Goal: Information Seeking & Learning: Learn about a topic

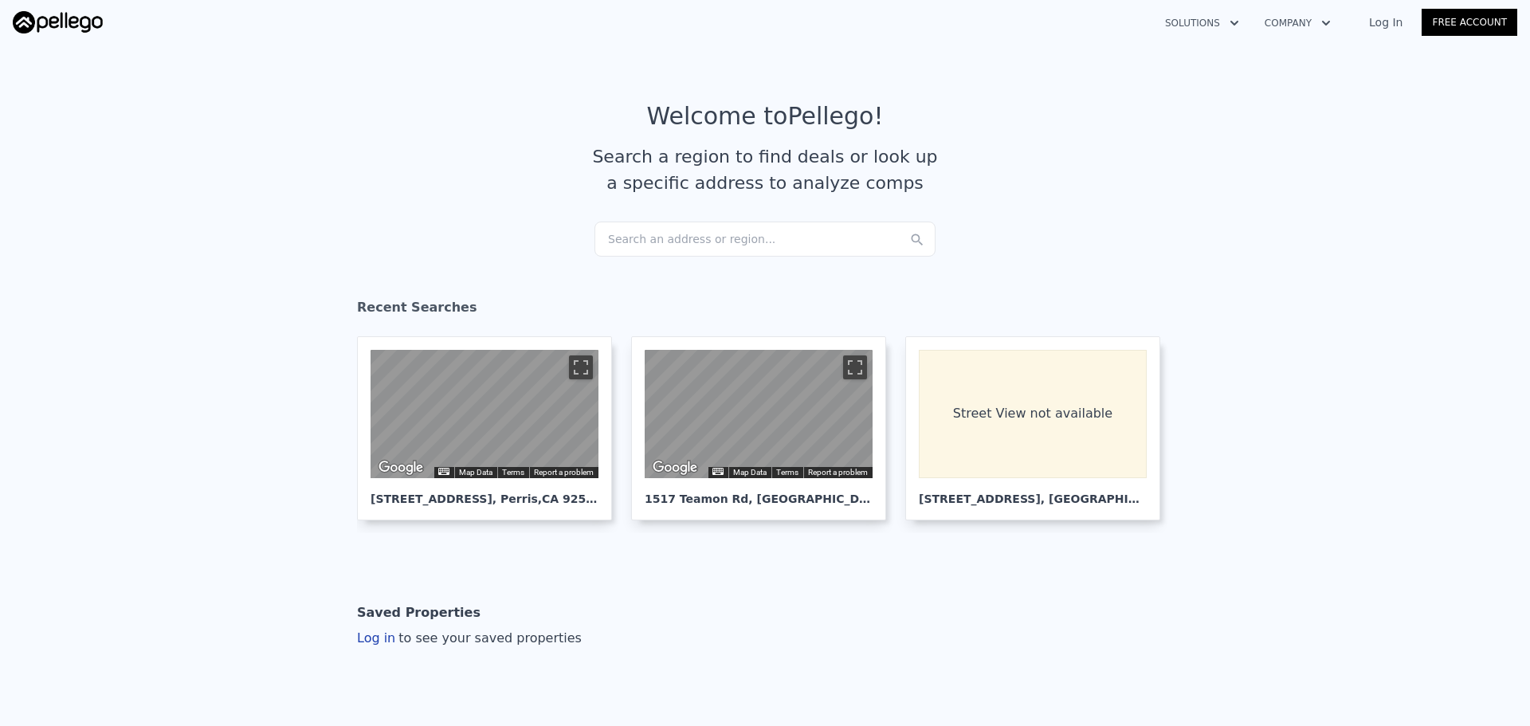
click at [723, 242] on div "Search an address or region..." at bounding box center [765, 239] width 341 height 35
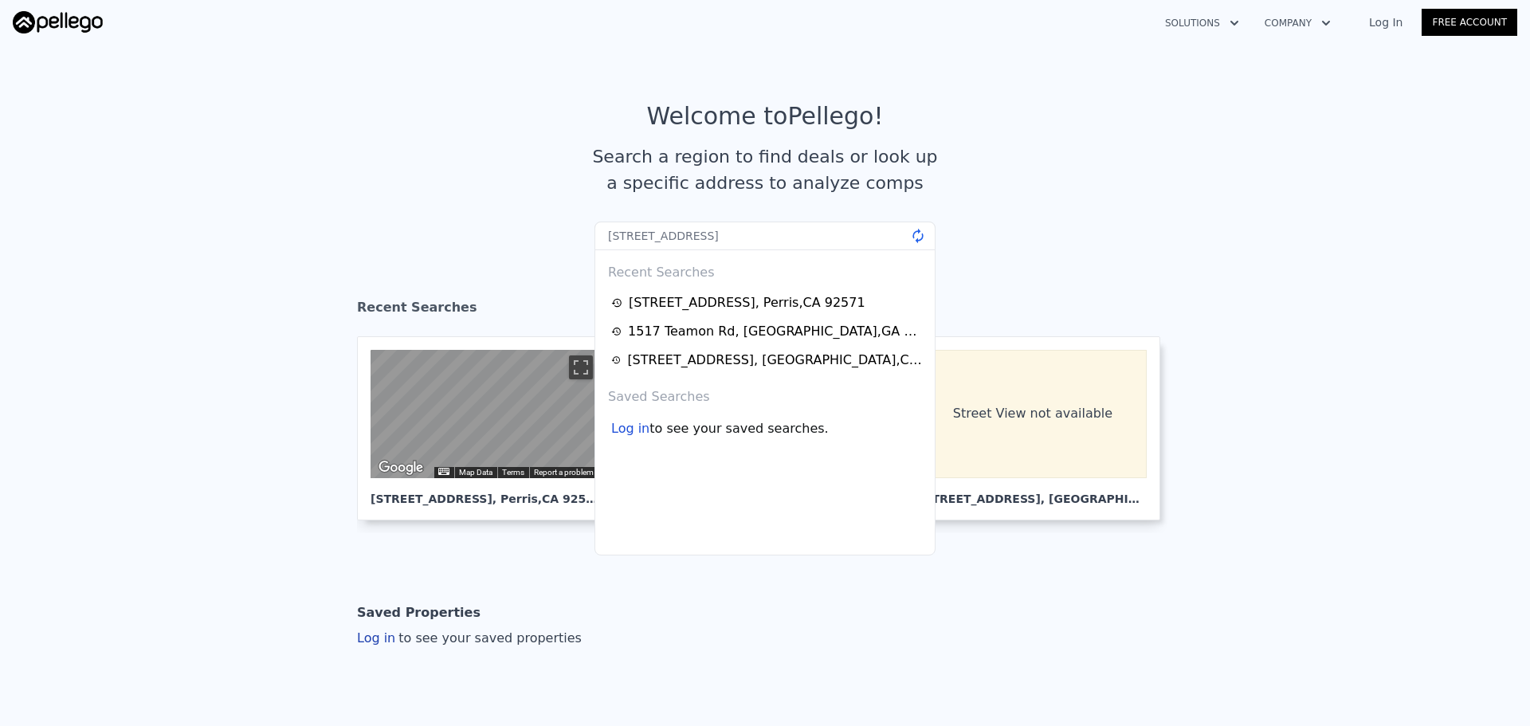
type input "[STREET_ADDRESS]"
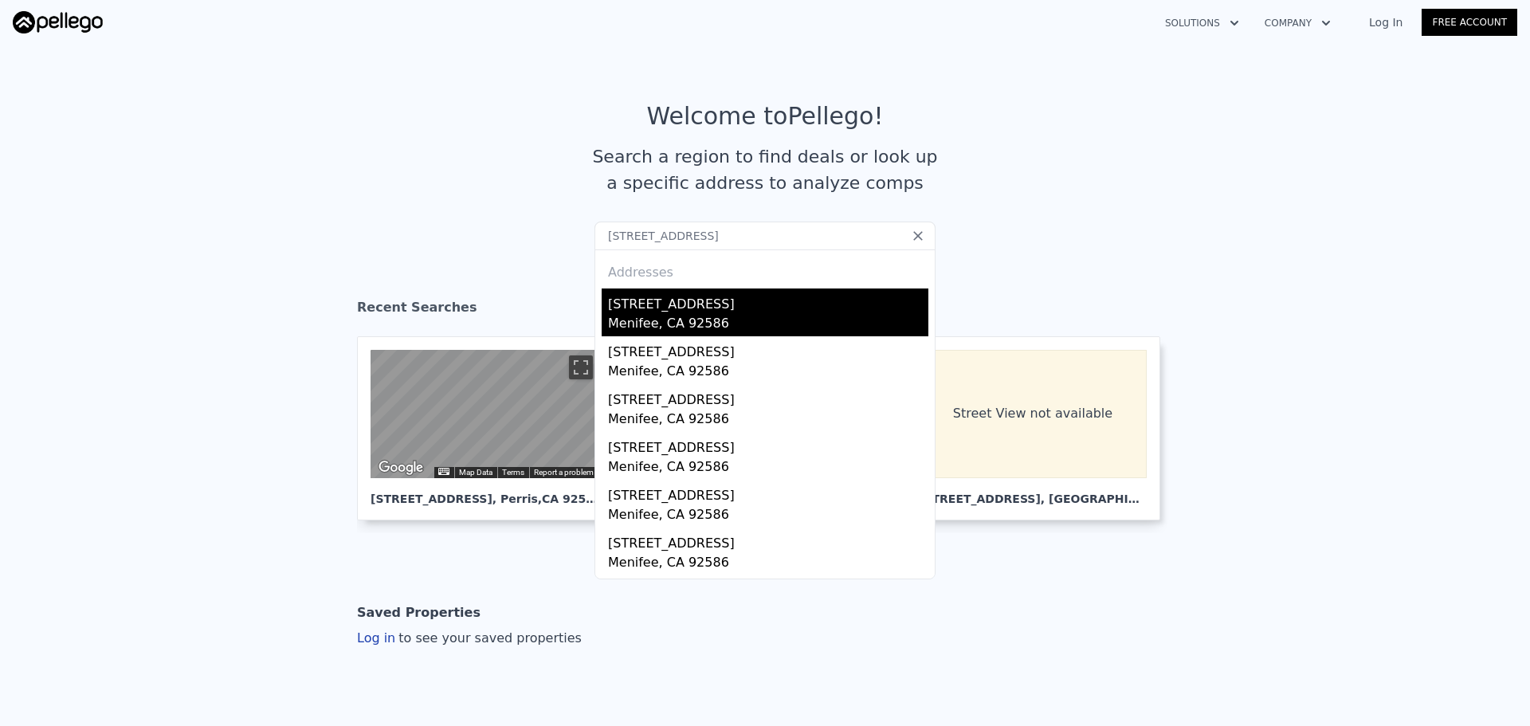
click at [713, 303] on div "[STREET_ADDRESS]" at bounding box center [768, 302] width 320 height 26
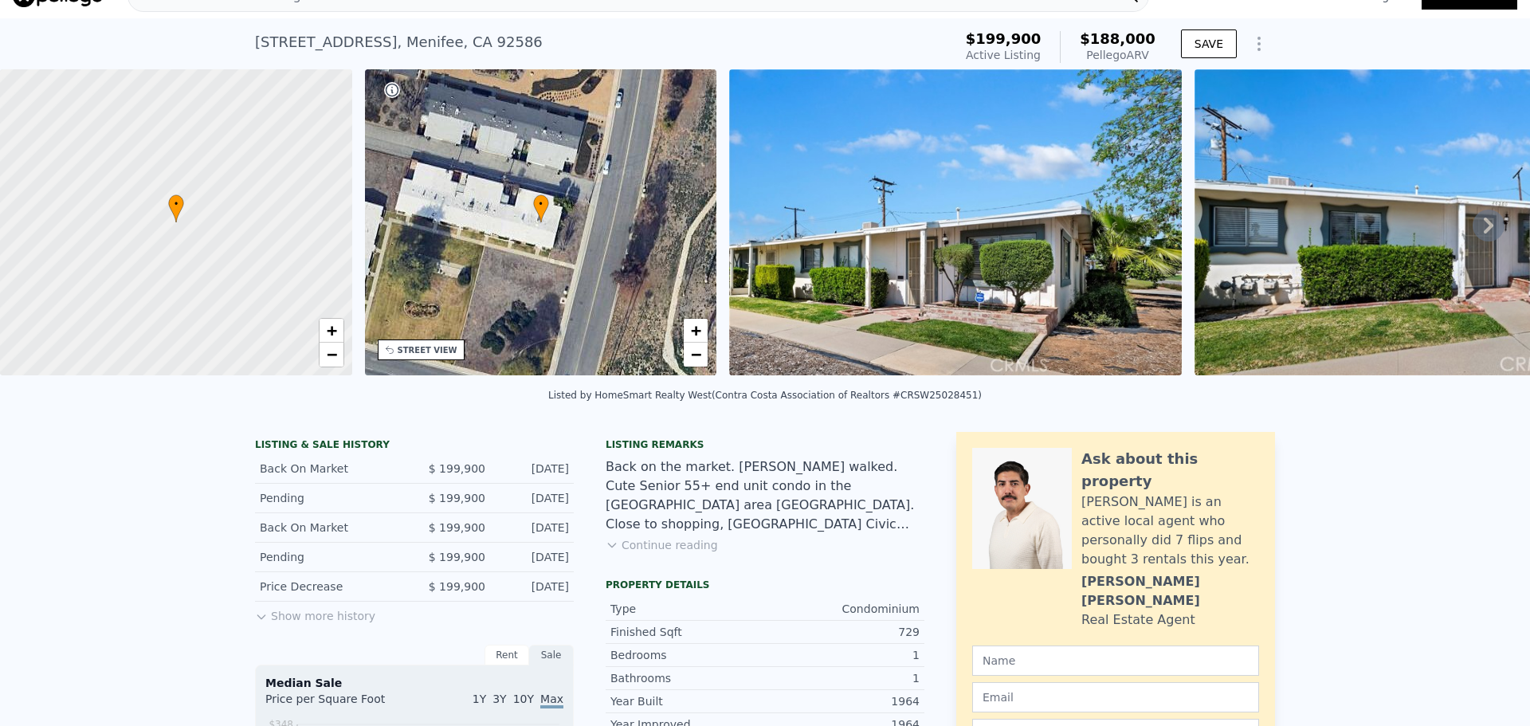
scroll to position [6, 0]
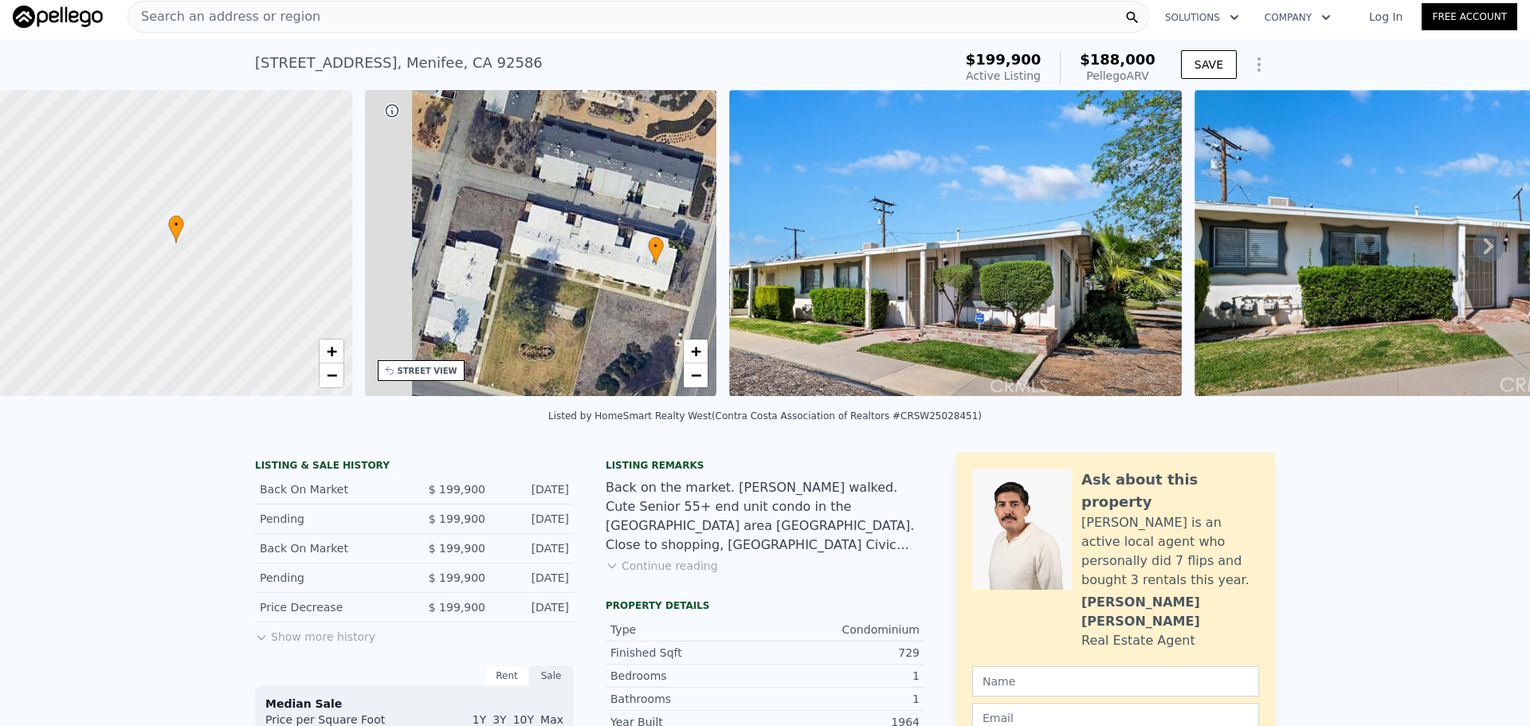
drag, startPoint x: 496, startPoint y: 259, endPoint x: 702, endPoint y: 292, distance: 209.0
click at [653, 281] on div "• + −" at bounding box center [541, 243] width 352 height 306
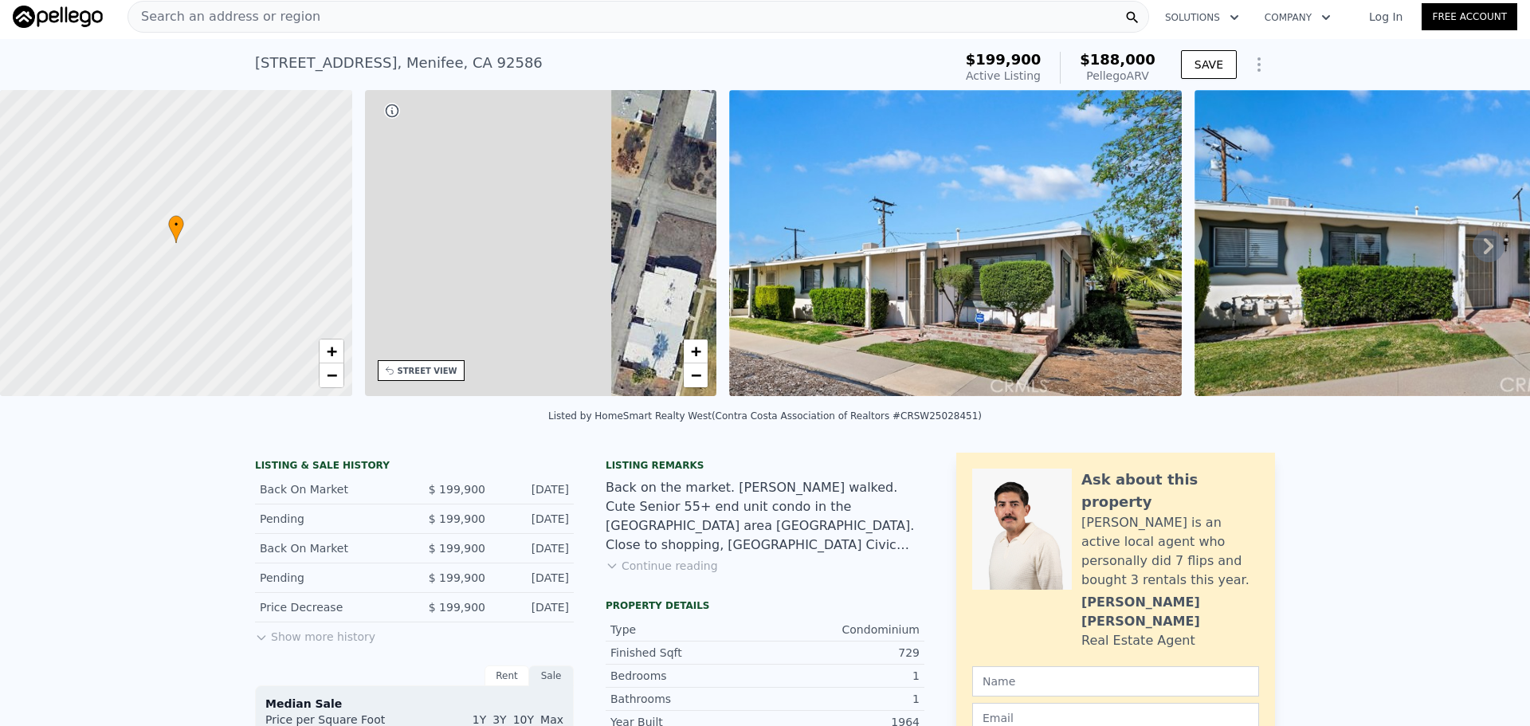
drag, startPoint x: 480, startPoint y: 234, endPoint x: 626, endPoint y: 261, distance: 148.4
click at [624, 261] on div "• + −" at bounding box center [541, 243] width 352 height 306
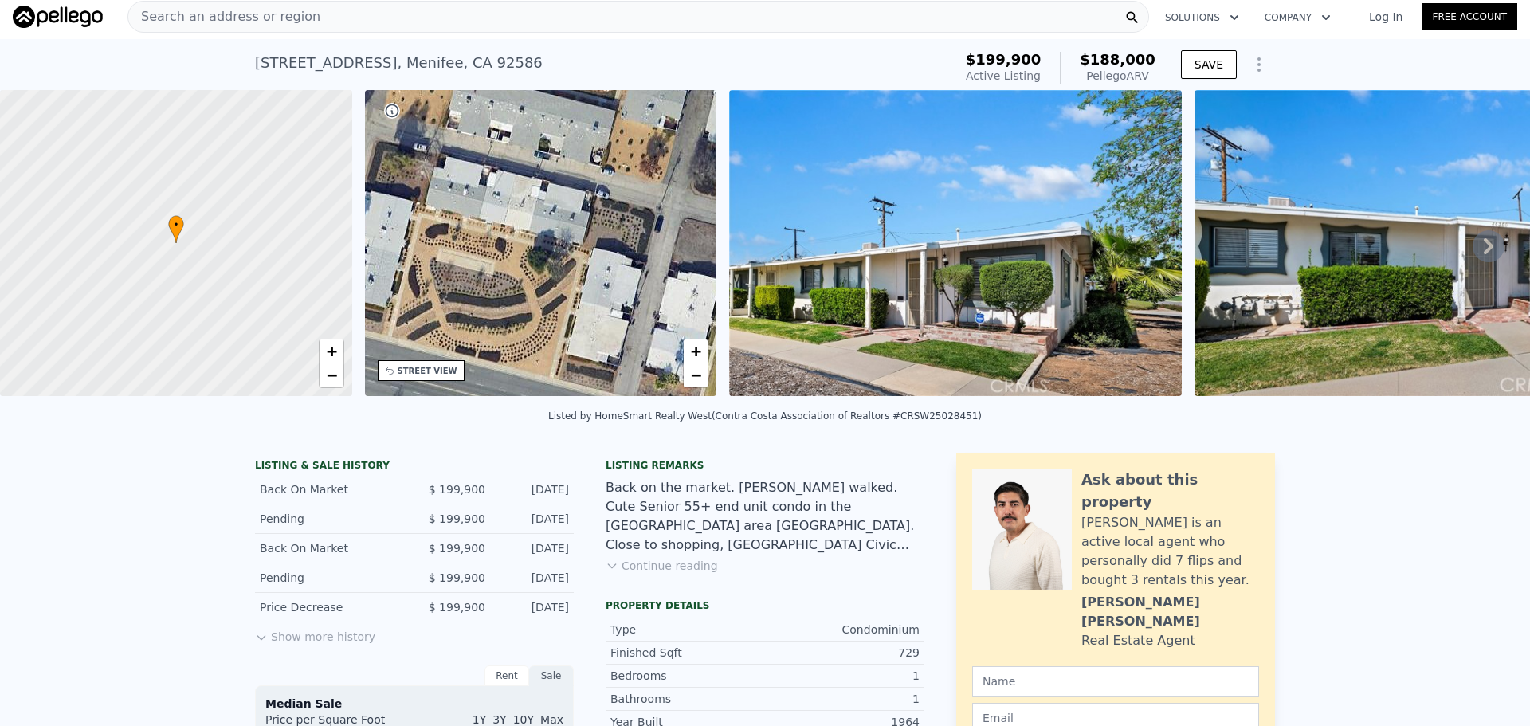
click at [442, 19] on div "Search an address or region" at bounding box center [639, 17] width 1022 height 32
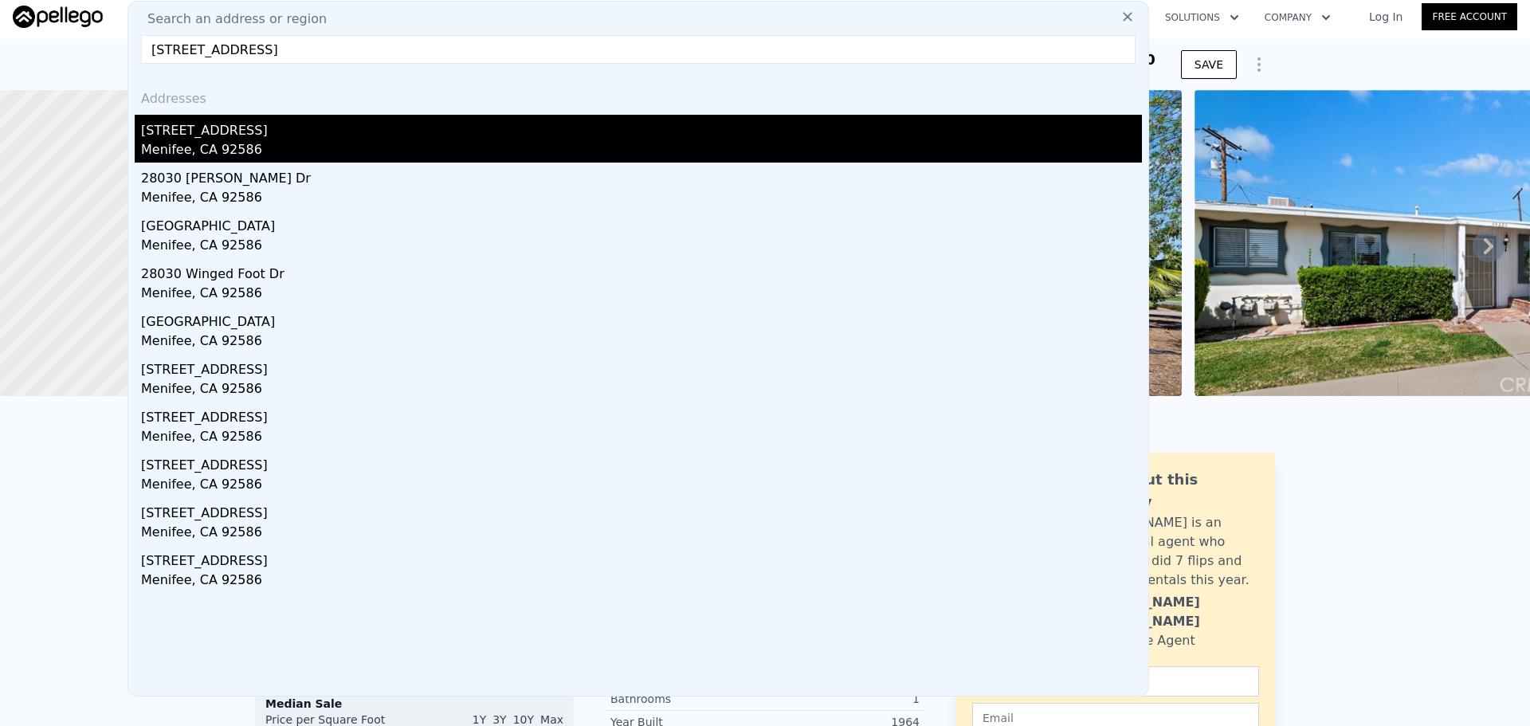
type input "[STREET_ADDRESS]"
click at [283, 154] on div "Menifee, CA 92586" at bounding box center [641, 151] width 1001 height 22
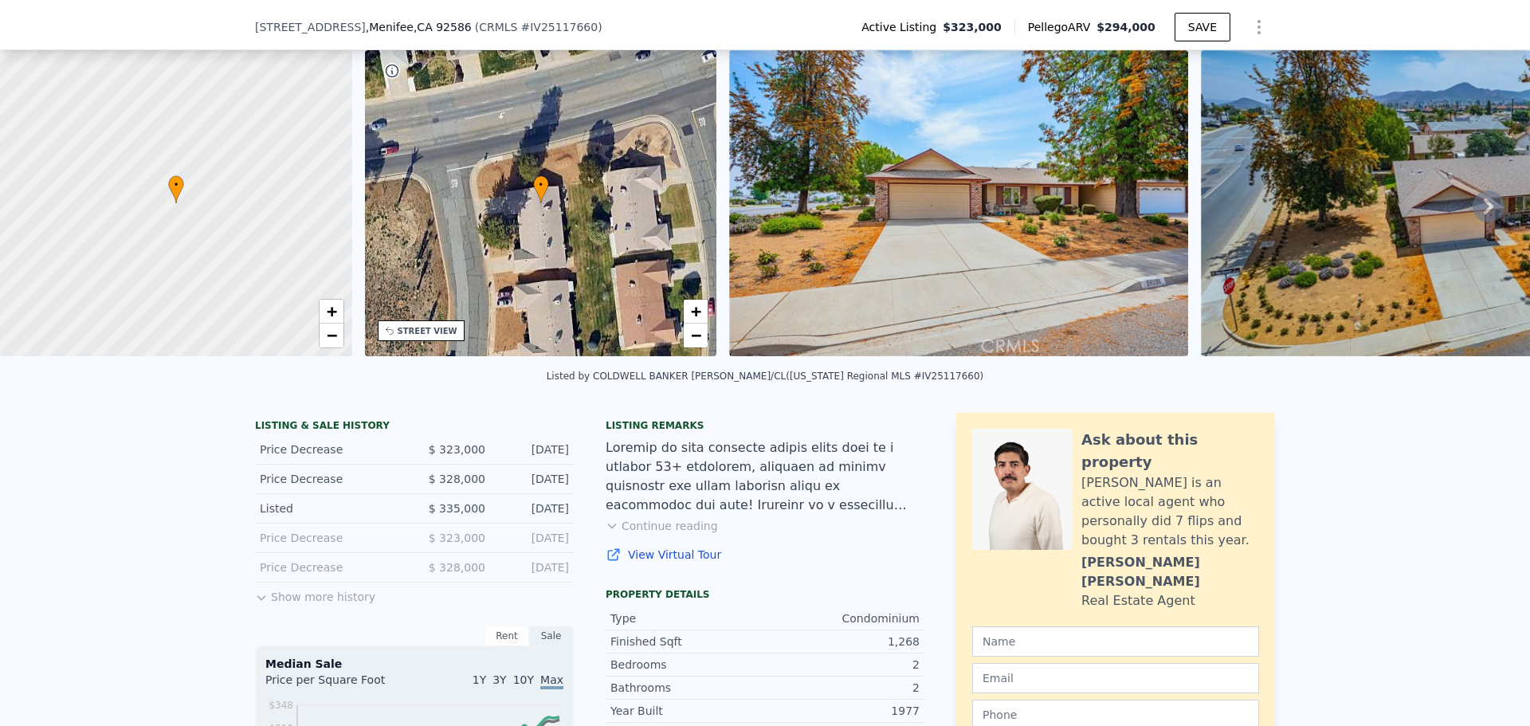
scroll to position [6, 0]
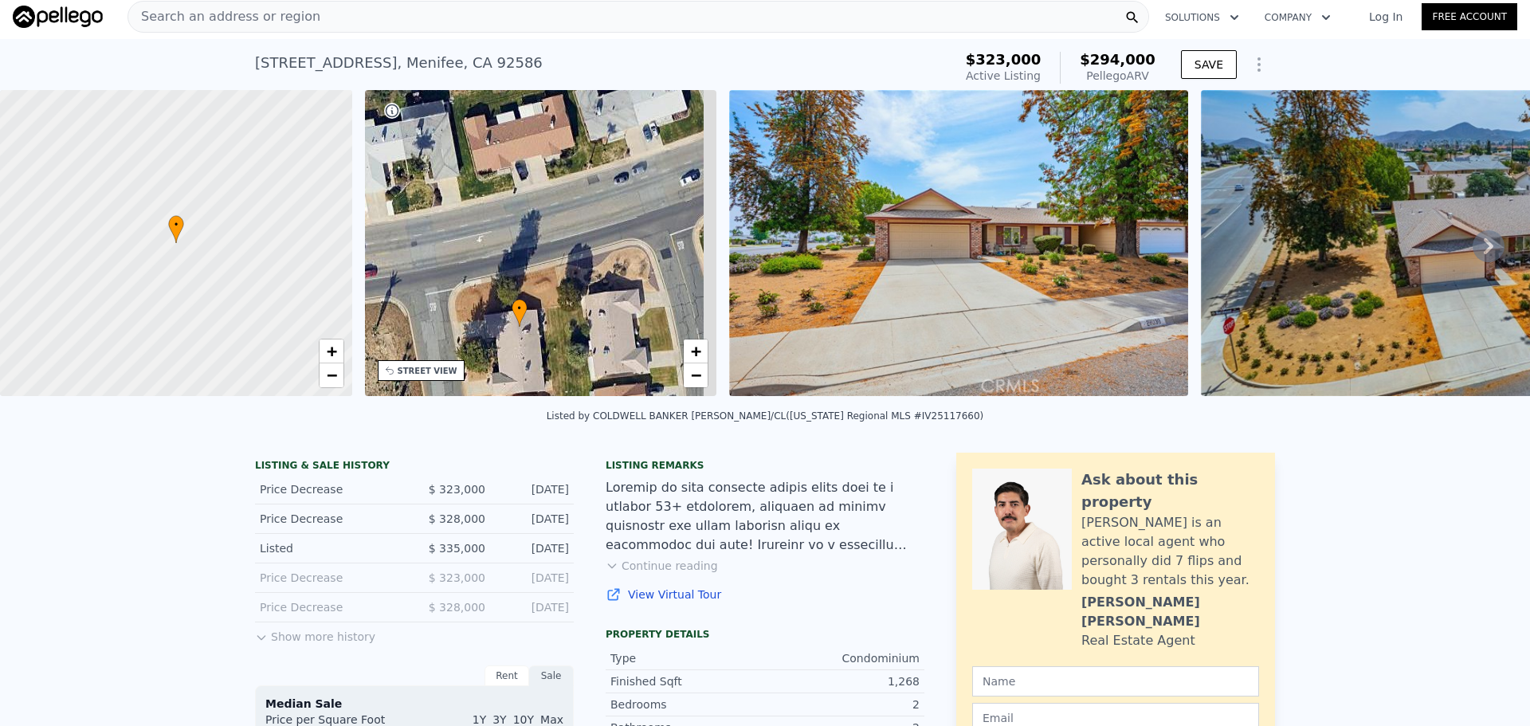
drag, startPoint x: 571, startPoint y: 273, endPoint x: 537, endPoint y: 410, distance: 142.1
click at [545, 377] on div "• + −" at bounding box center [541, 243] width 352 height 306
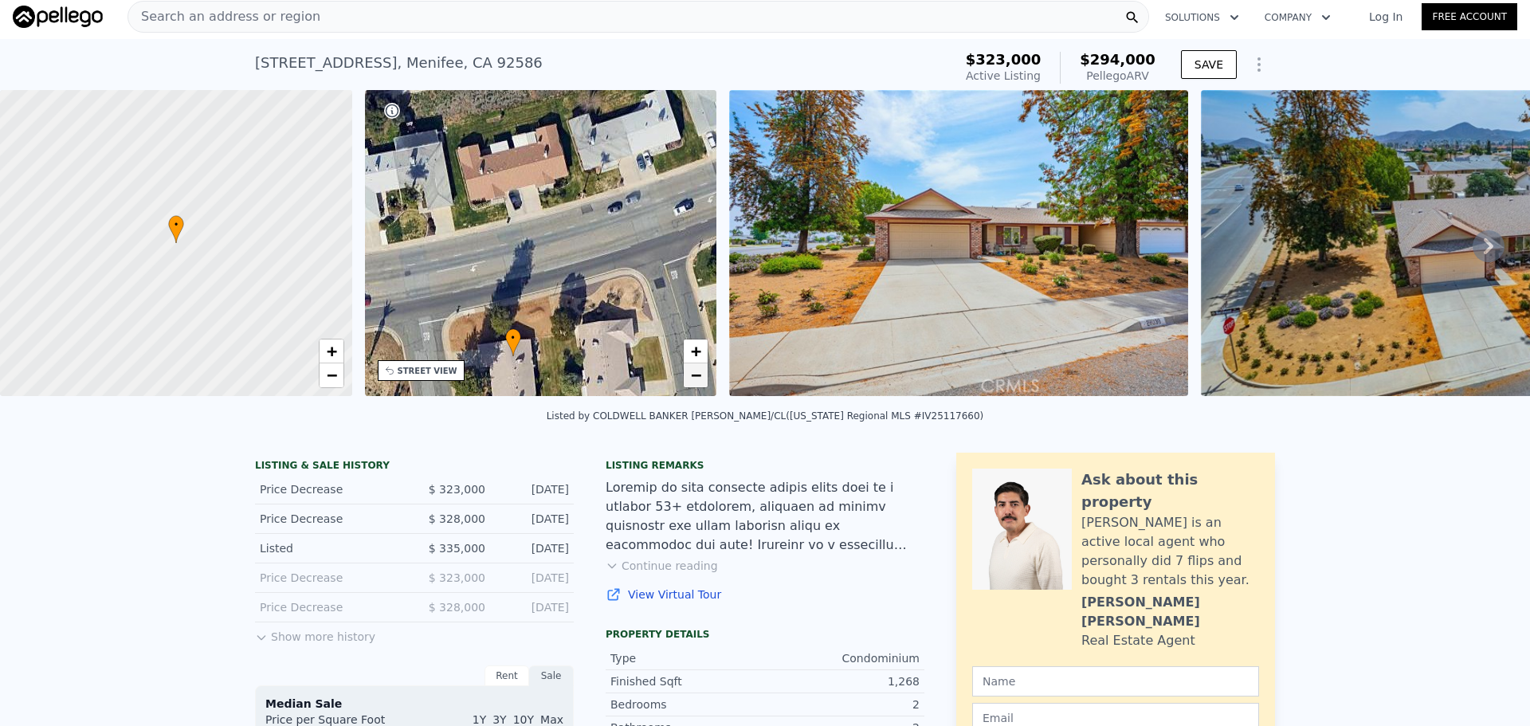
click at [686, 380] on link "−" at bounding box center [696, 375] width 24 height 24
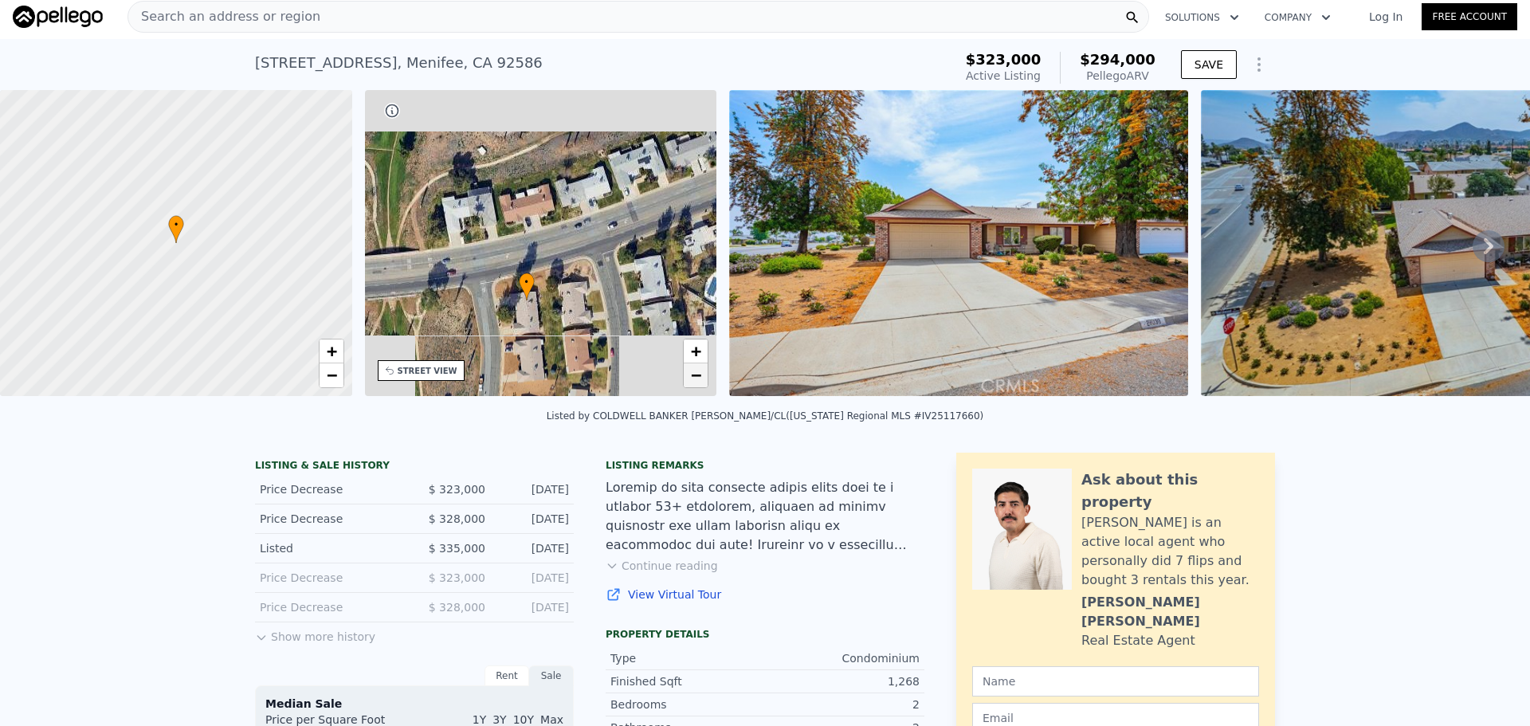
click at [686, 380] on link "−" at bounding box center [696, 375] width 24 height 24
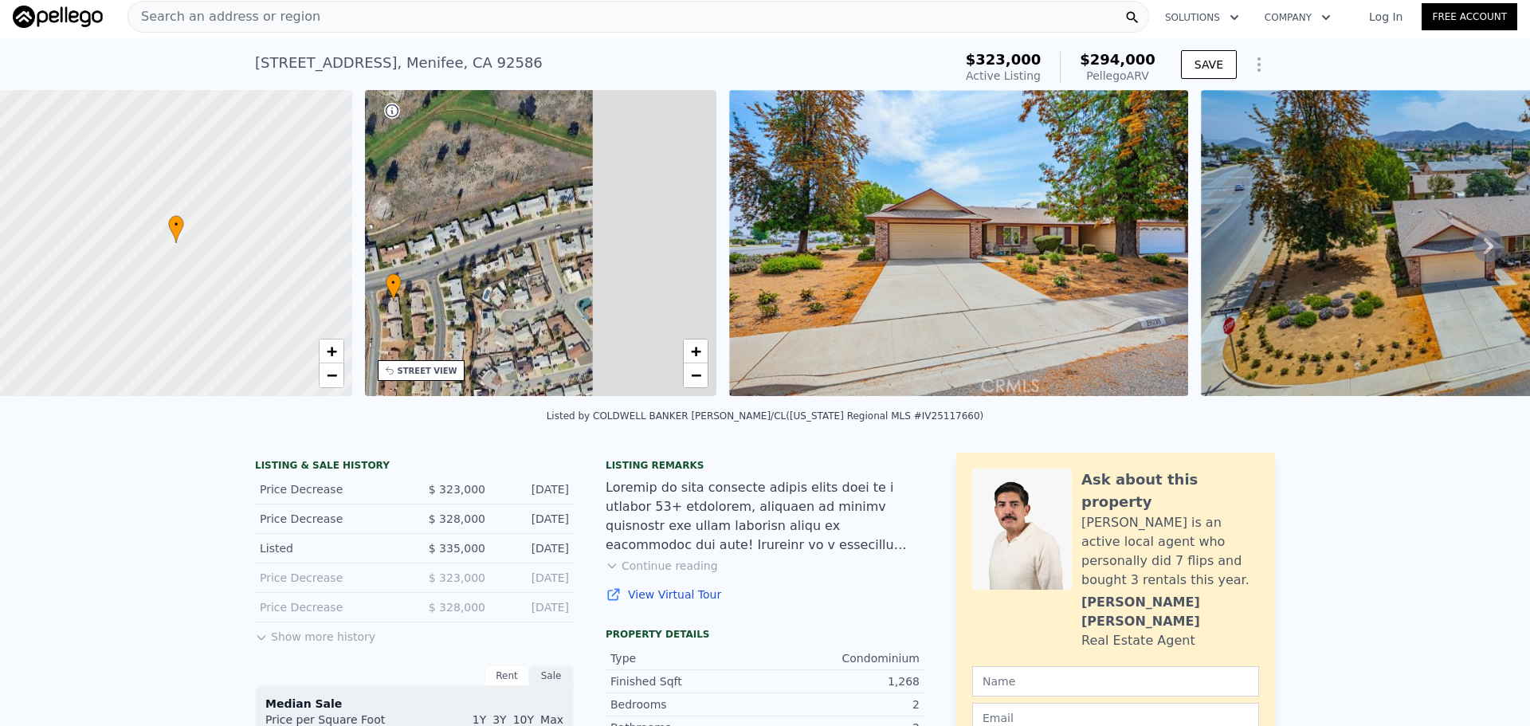
drag, startPoint x: 607, startPoint y: 261, endPoint x: 462, endPoint y: 293, distance: 148.7
click at [462, 293] on div "• + −" at bounding box center [541, 243] width 352 height 306
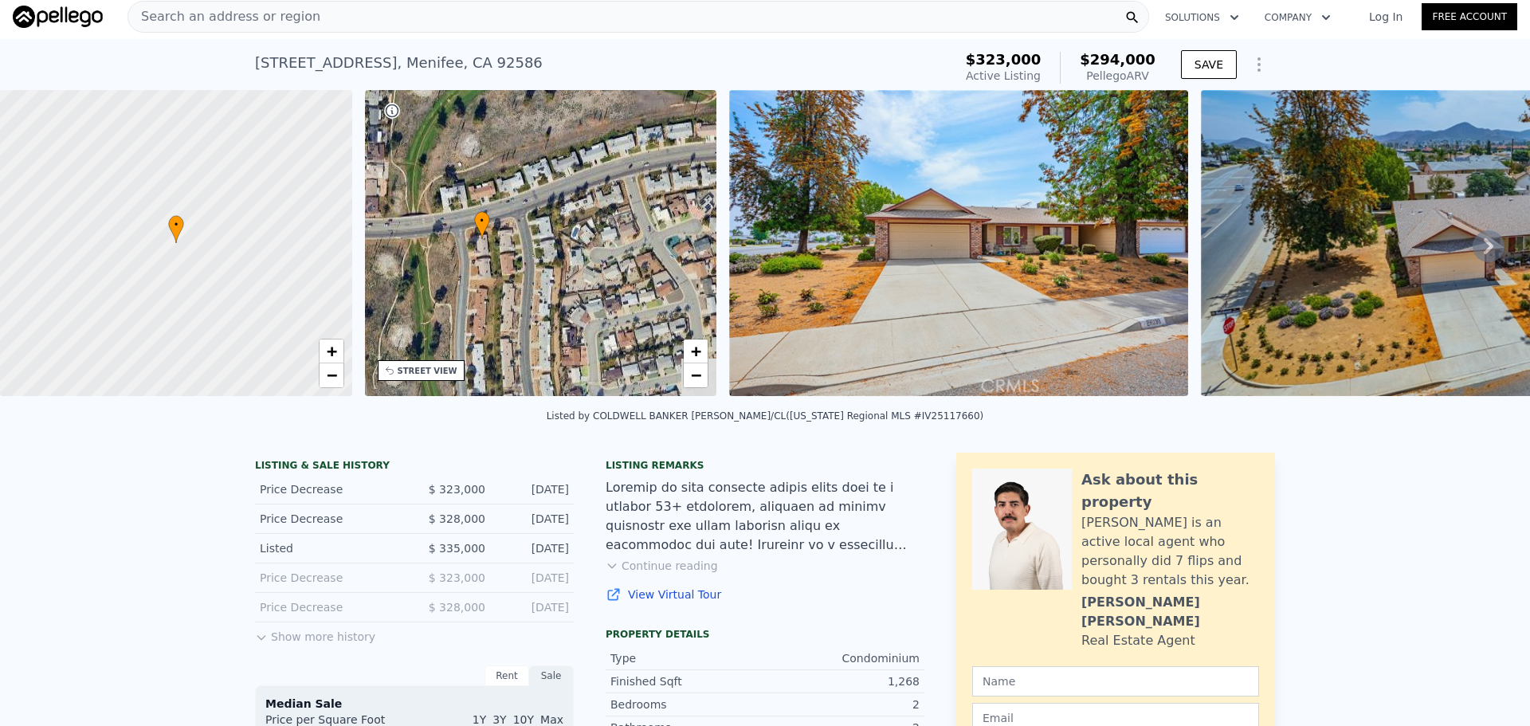
drag, startPoint x: 613, startPoint y: 312, endPoint x: 683, endPoint y: 261, distance: 86.7
click at [683, 261] on div "• + −" at bounding box center [541, 243] width 352 height 306
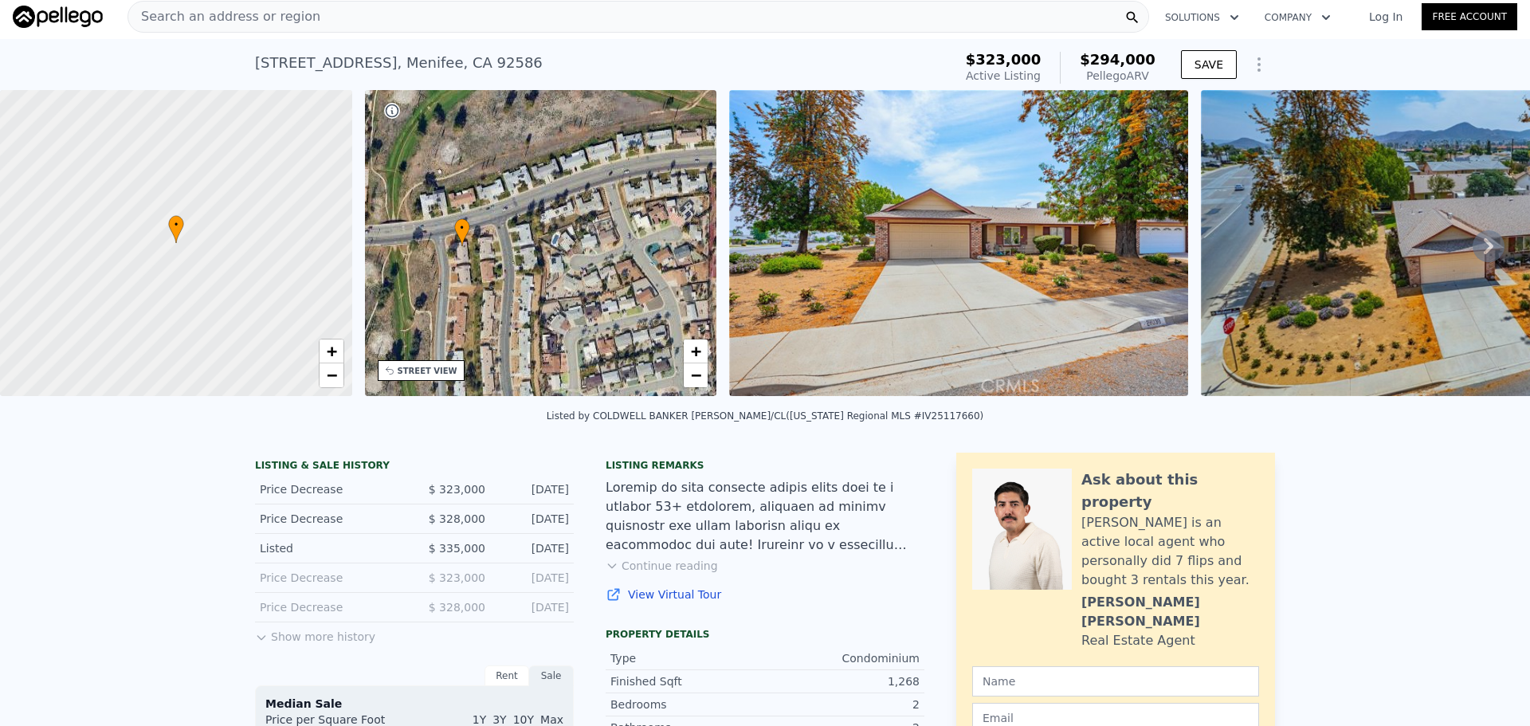
drag, startPoint x: 683, startPoint y: 261, endPoint x: 673, endPoint y: 266, distance: 11.4
click at [673, 266] on div "• + −" at bounding box center [541, 243] width 352 height 306
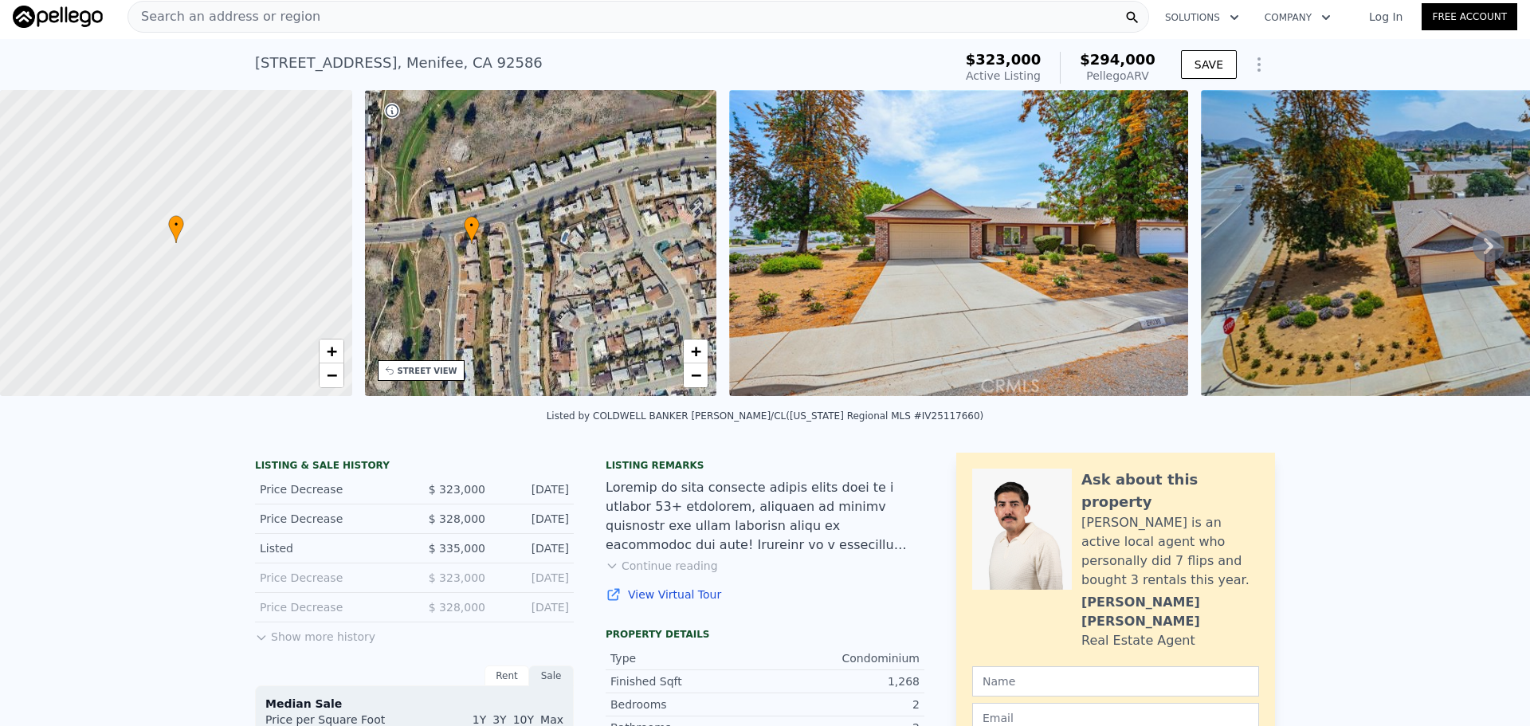
click at [500, 12] on div "Search an address or region" at bounding box center [639, 17] width 1022 height 32
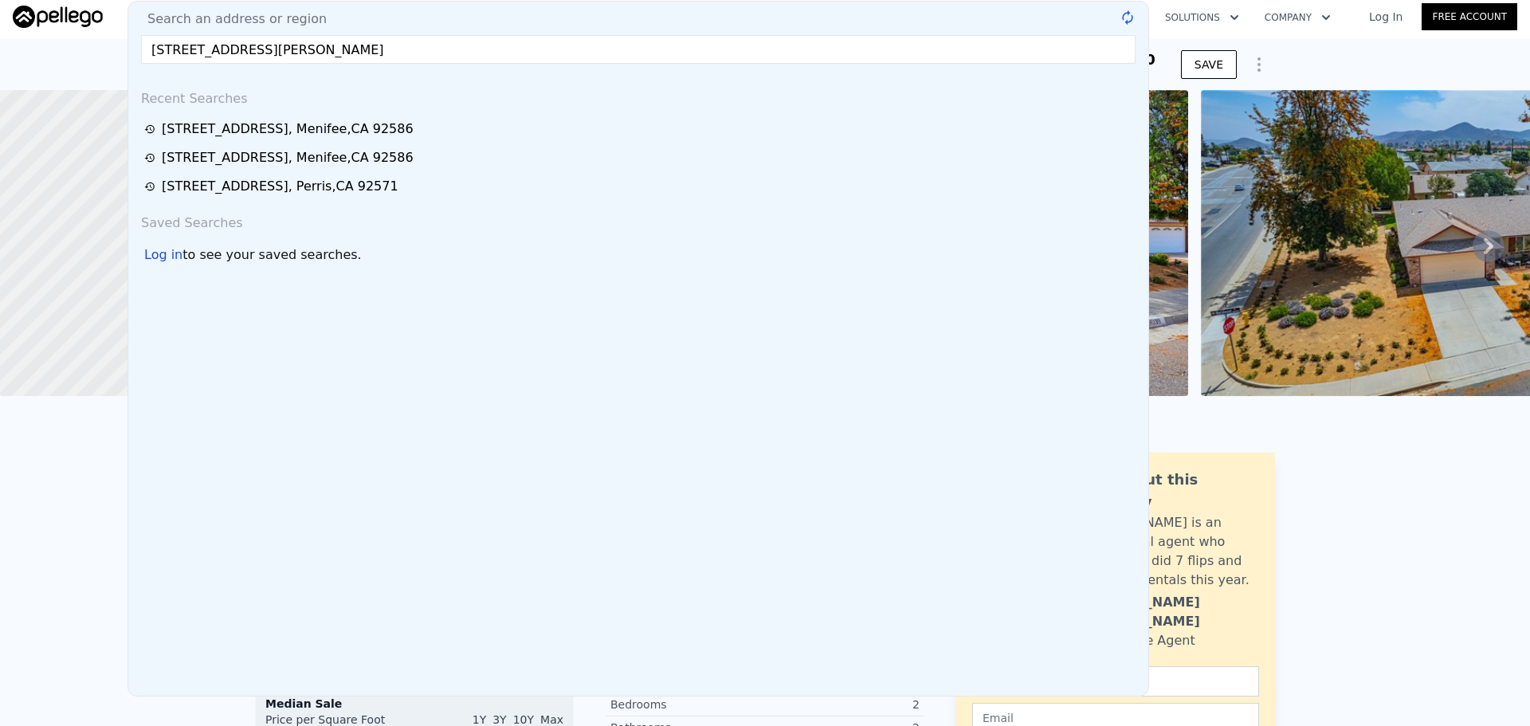
type input "[STREET_ADDRESS][PERSON_NAME]"
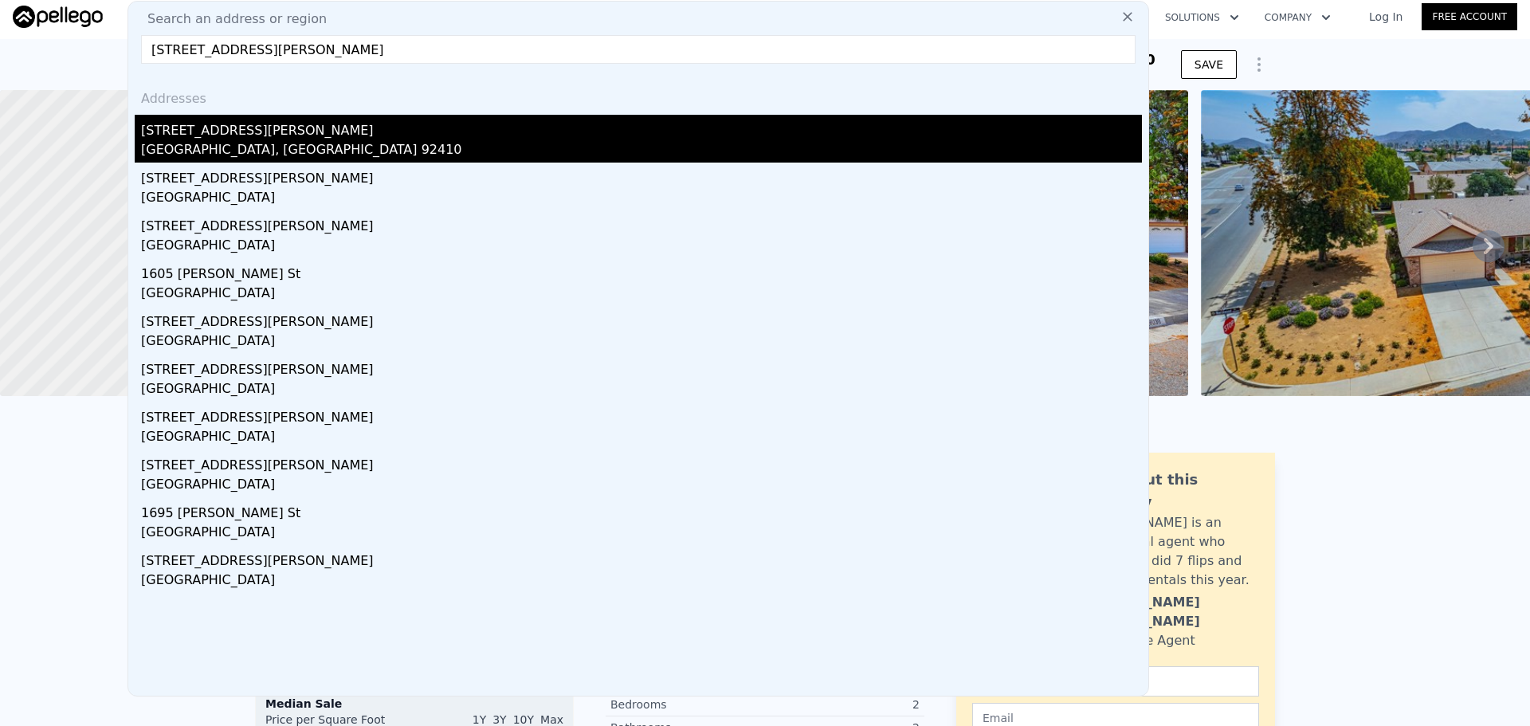
click at [586, 127] on div "[STREET_ADDRESS][PERSON_NAME]" at bounding box center [641, 128] width 1001 height 26
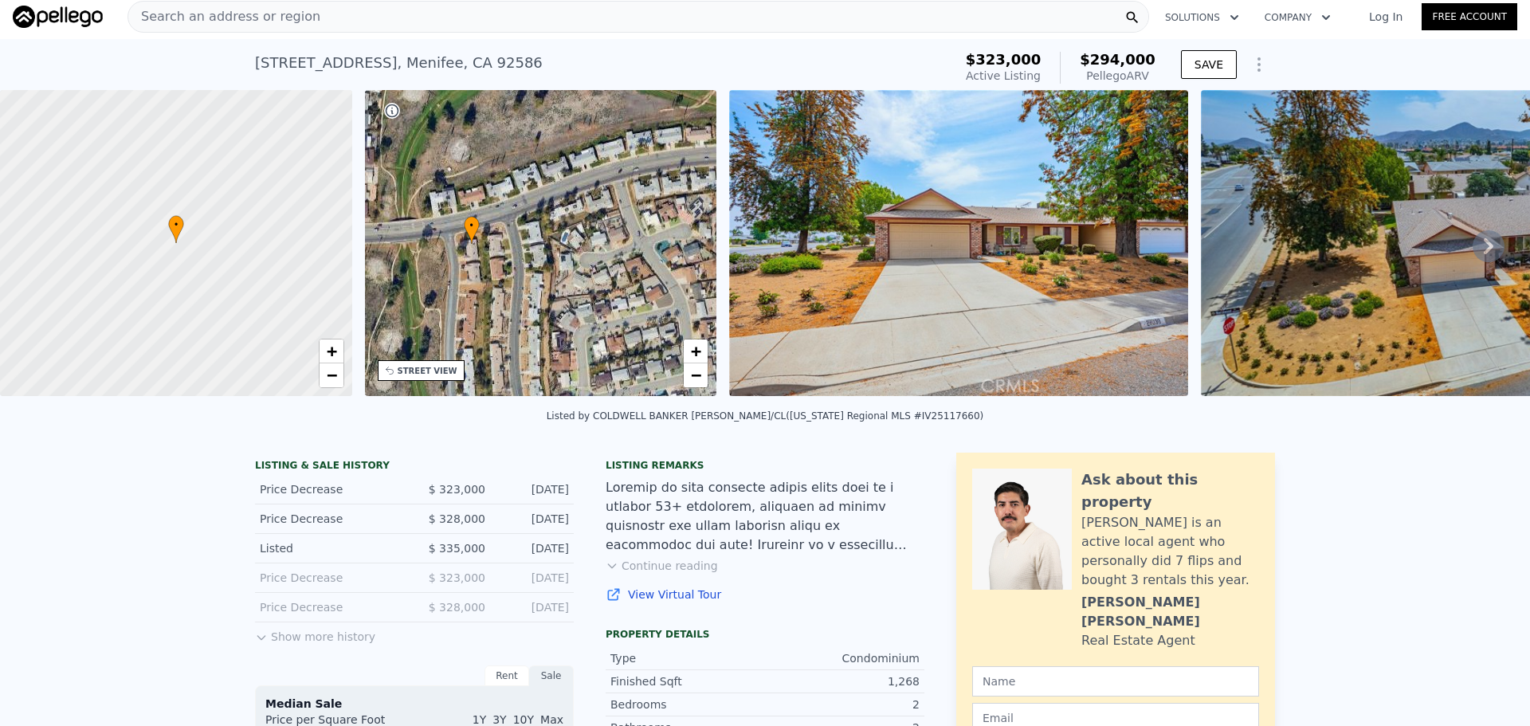
type input "1"
type input "3"
type input "600"
type input "955"
type input "7125"
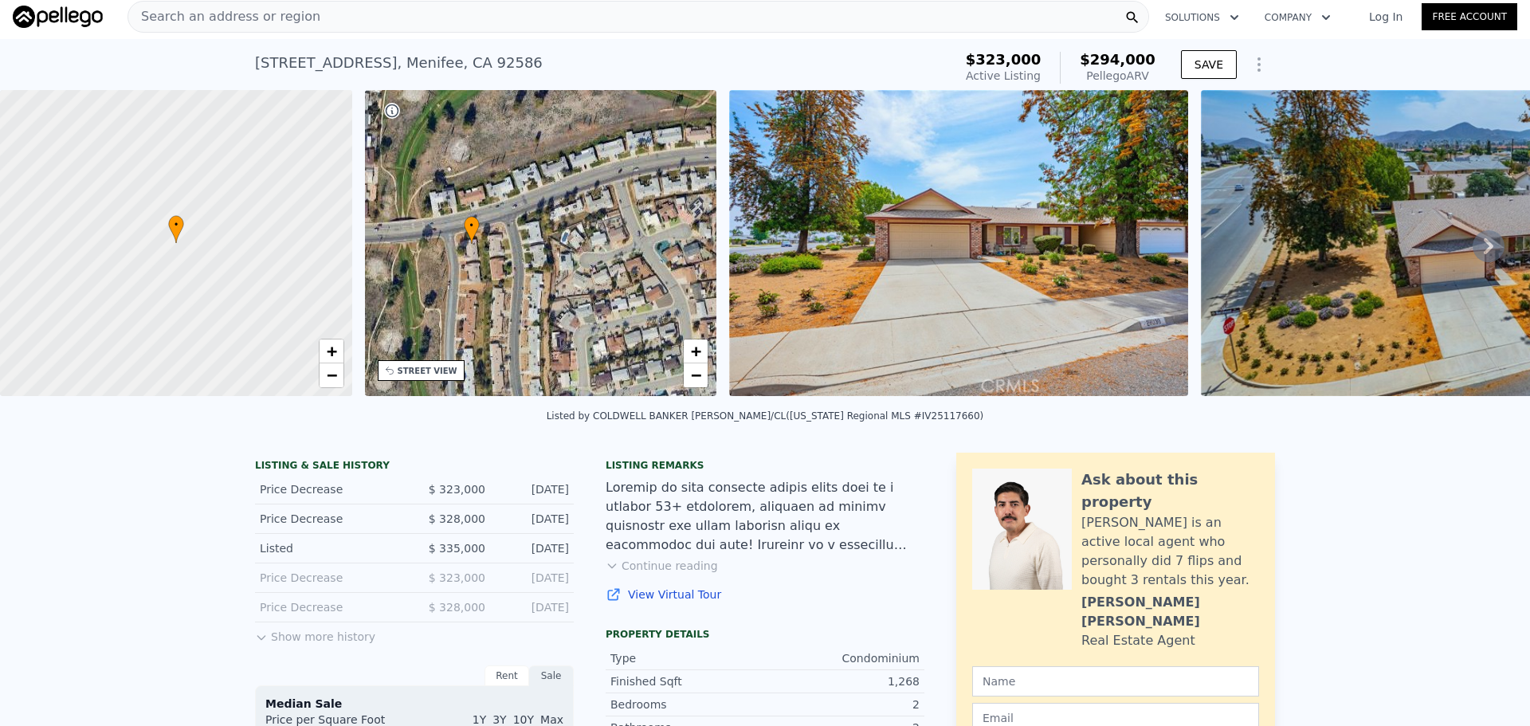
type input "18240"
type input "$ 409,000"
type input "5"
type input "-$ 27,573"
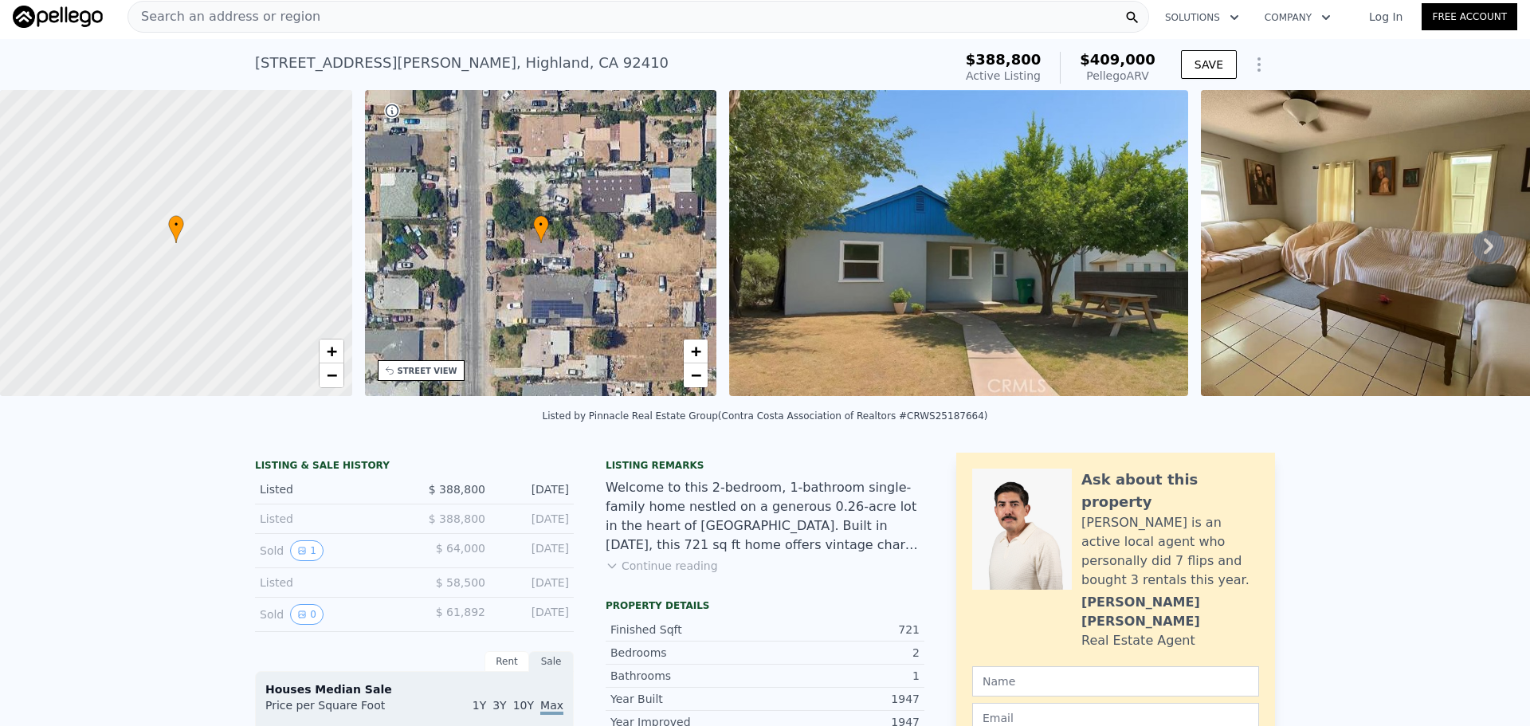
click at [509, 20] on div "Search an address or region" at bounding box center [639, 17] width 1022 height 32
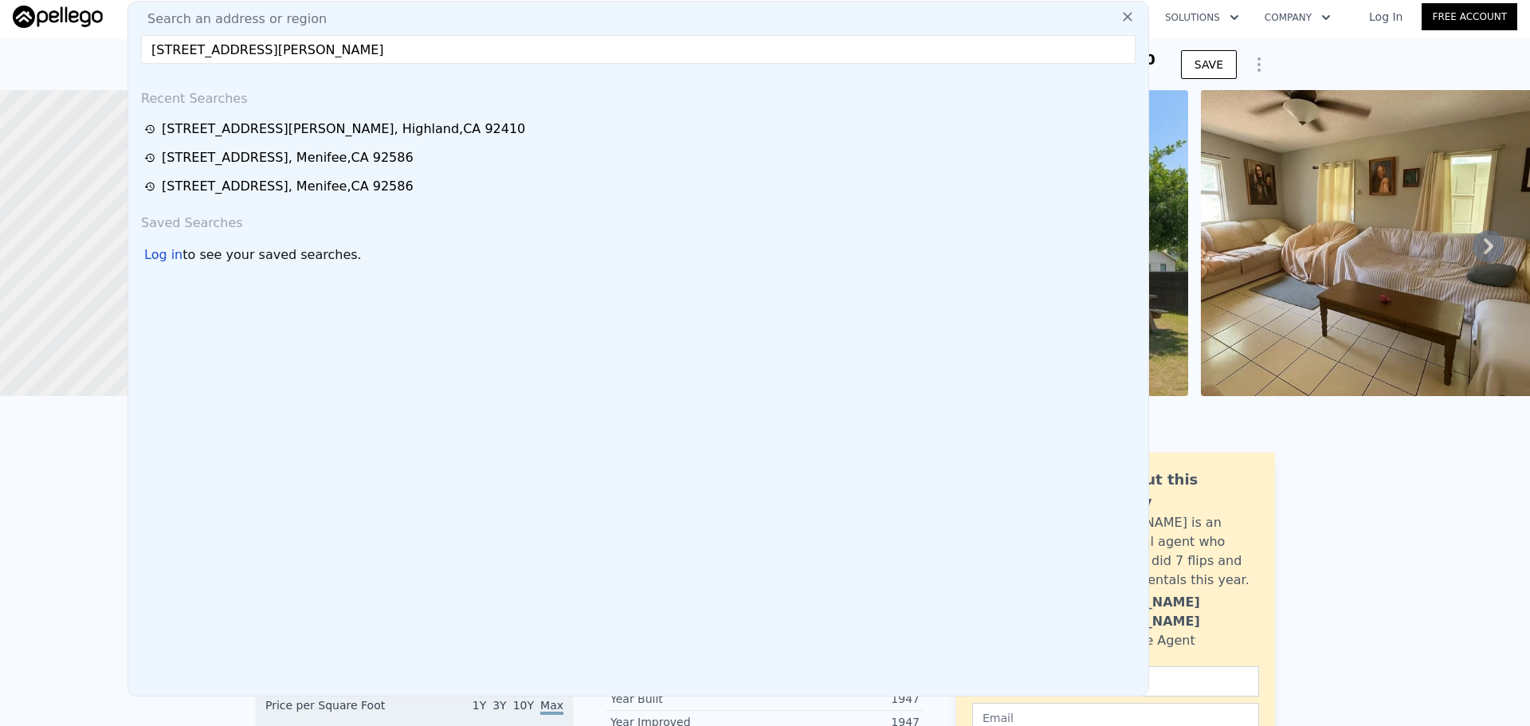
type input "[STREET_ADDRESS][PERSON_NAME]"
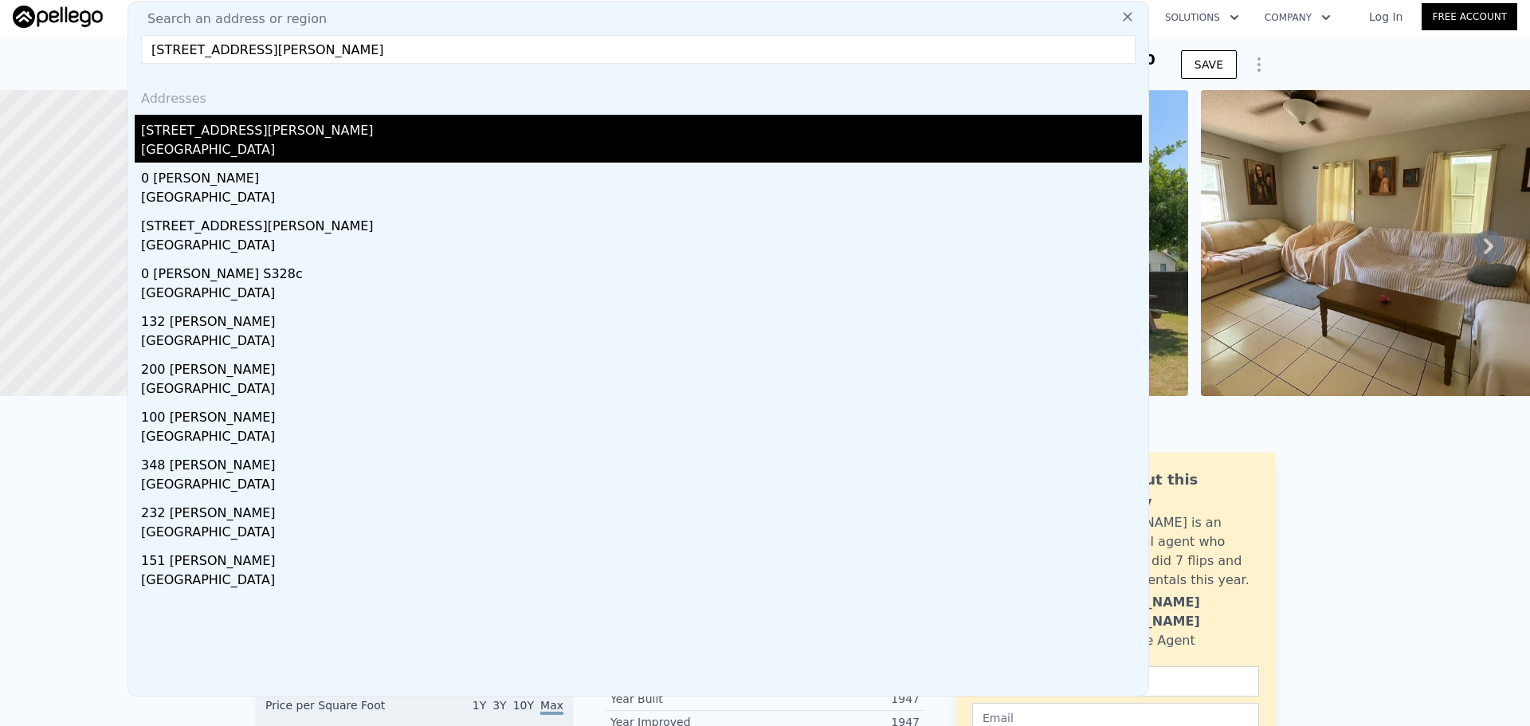
click at [465, 132] on div "[STREET_ADDRESS][PERSON_NAME]" at bounding box center [641, 128] width 1001 height 26
